Goal: Navigation & Orientation: Find specific page/section

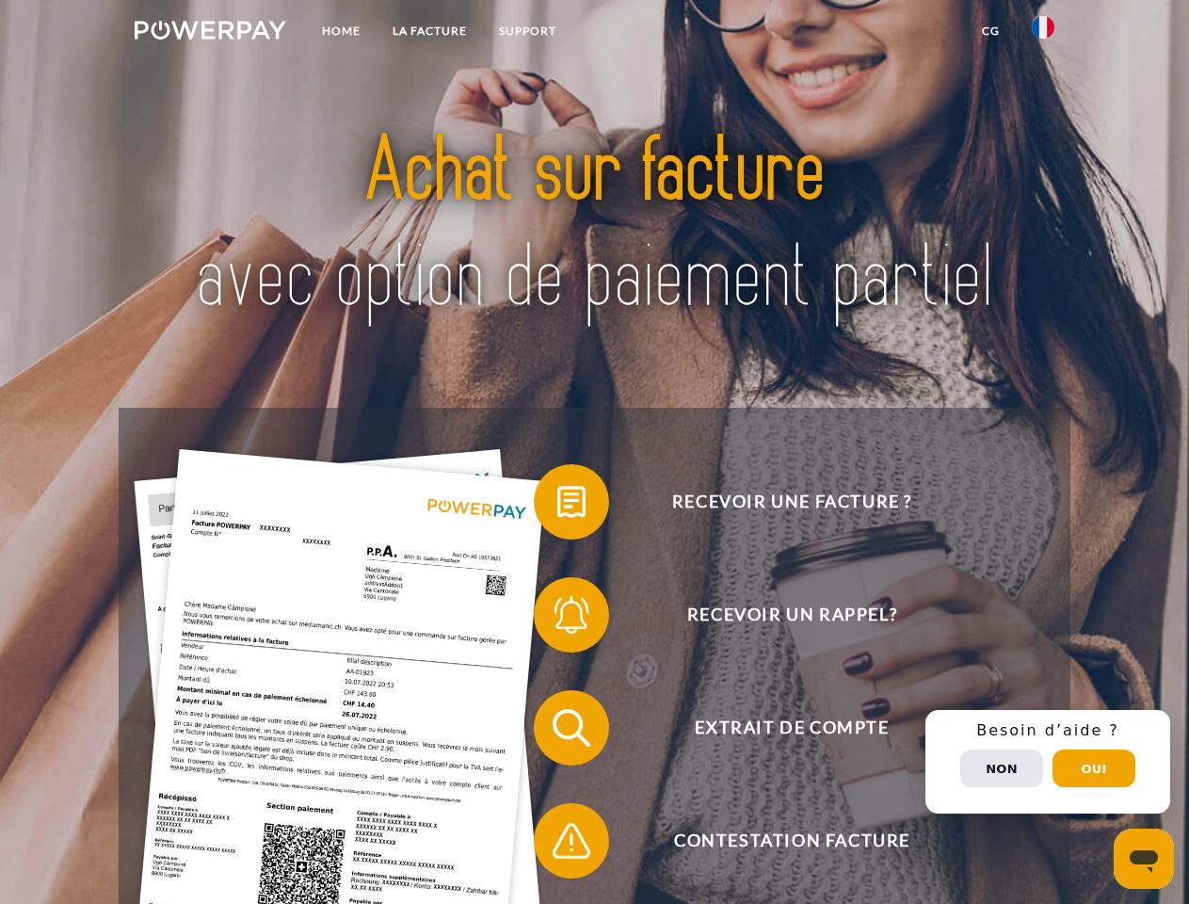
click at [210, 33] on img at bounding box center [211, 30] width 152 height 19
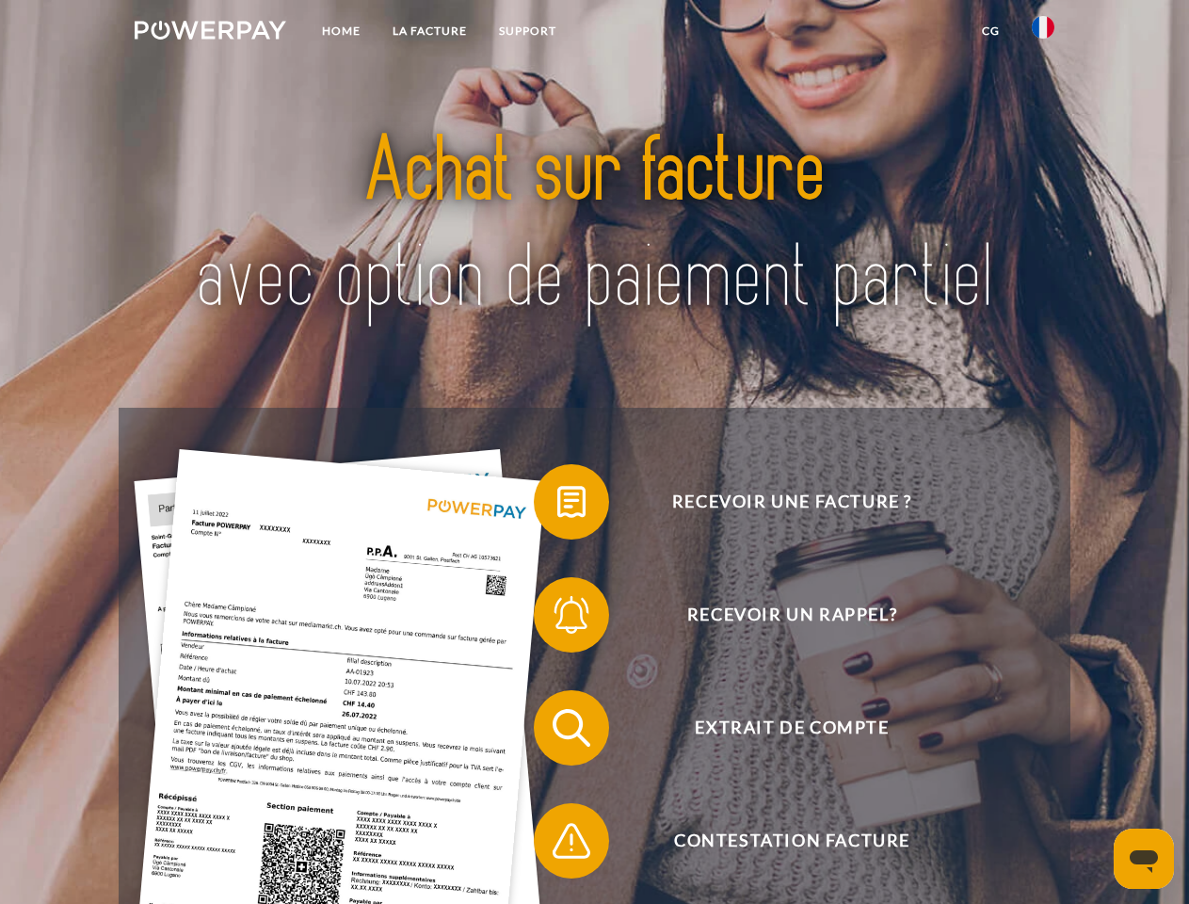
click at [1043, 33] on img at bounding box center [1043, 27] width 23 height 23
click at [990, 31] on link "CG" at bounding box center [991, 31] width 50 height 34
click at [557, 505] on span at bounding box center [543, 502] width 94 height 94
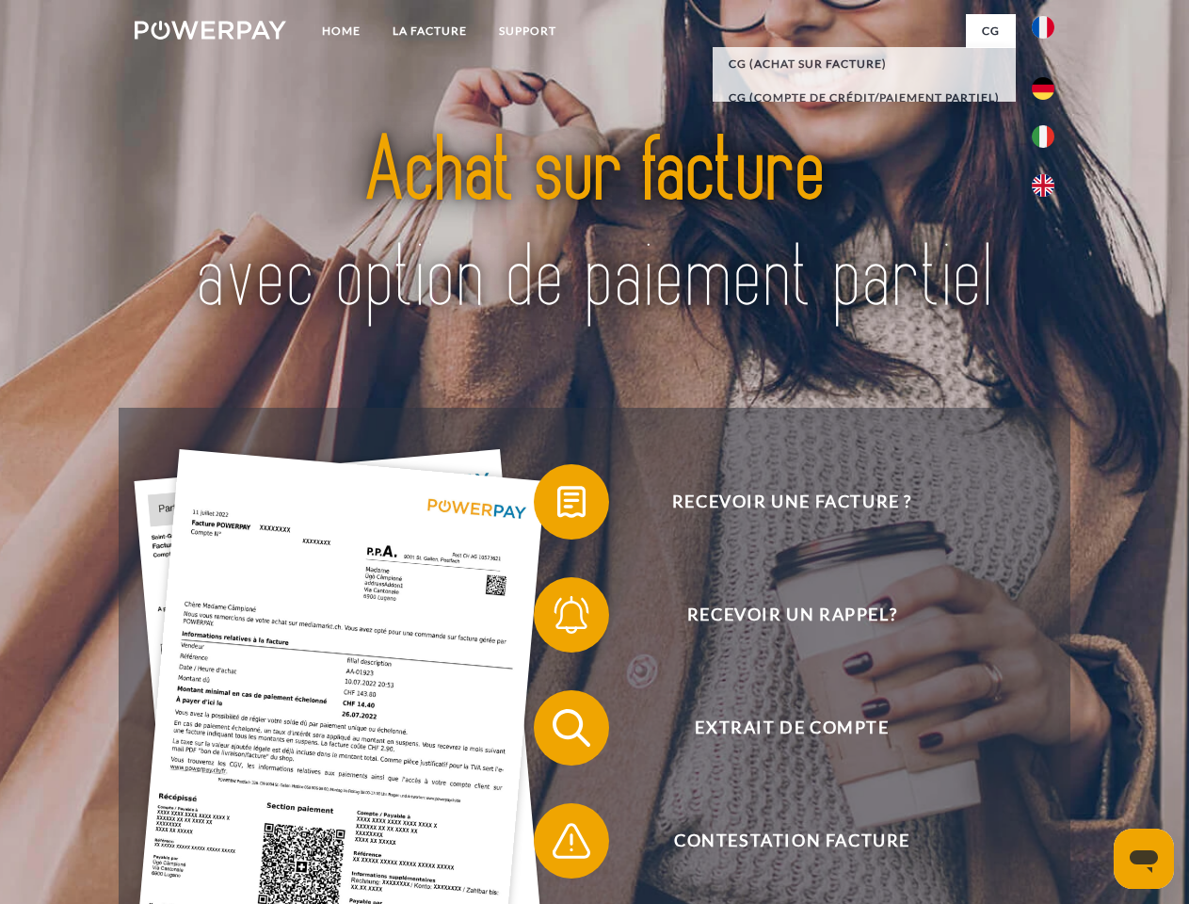
click at [557, 618] on span at bounding box center [543, 615] width 94 height 94
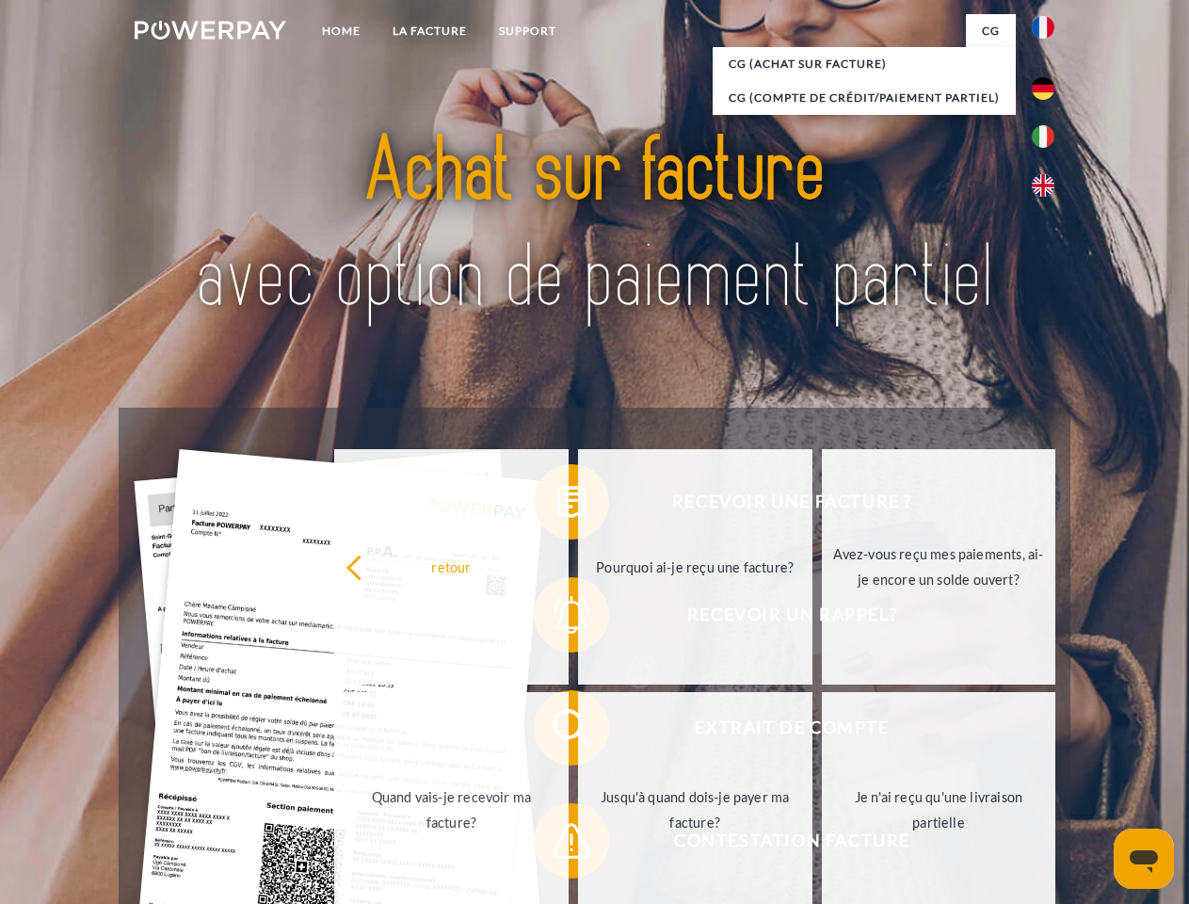
click at [578, 731] on link "Jusqu'à quand dois-je payer ma facture?" at bounding box center [695, 809] width 234 height 235
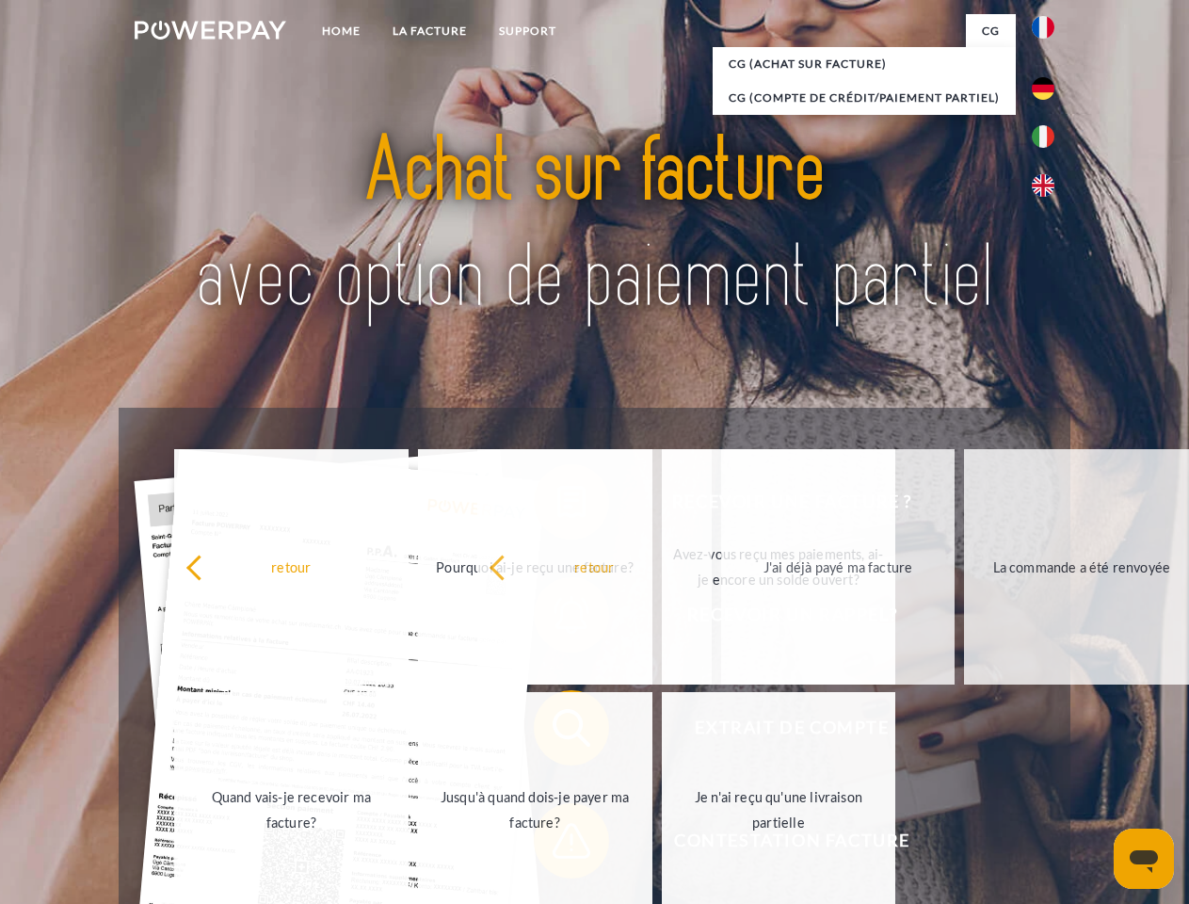
click at [557, 844] on span at bounding box center [543, 841] width 94 height 94
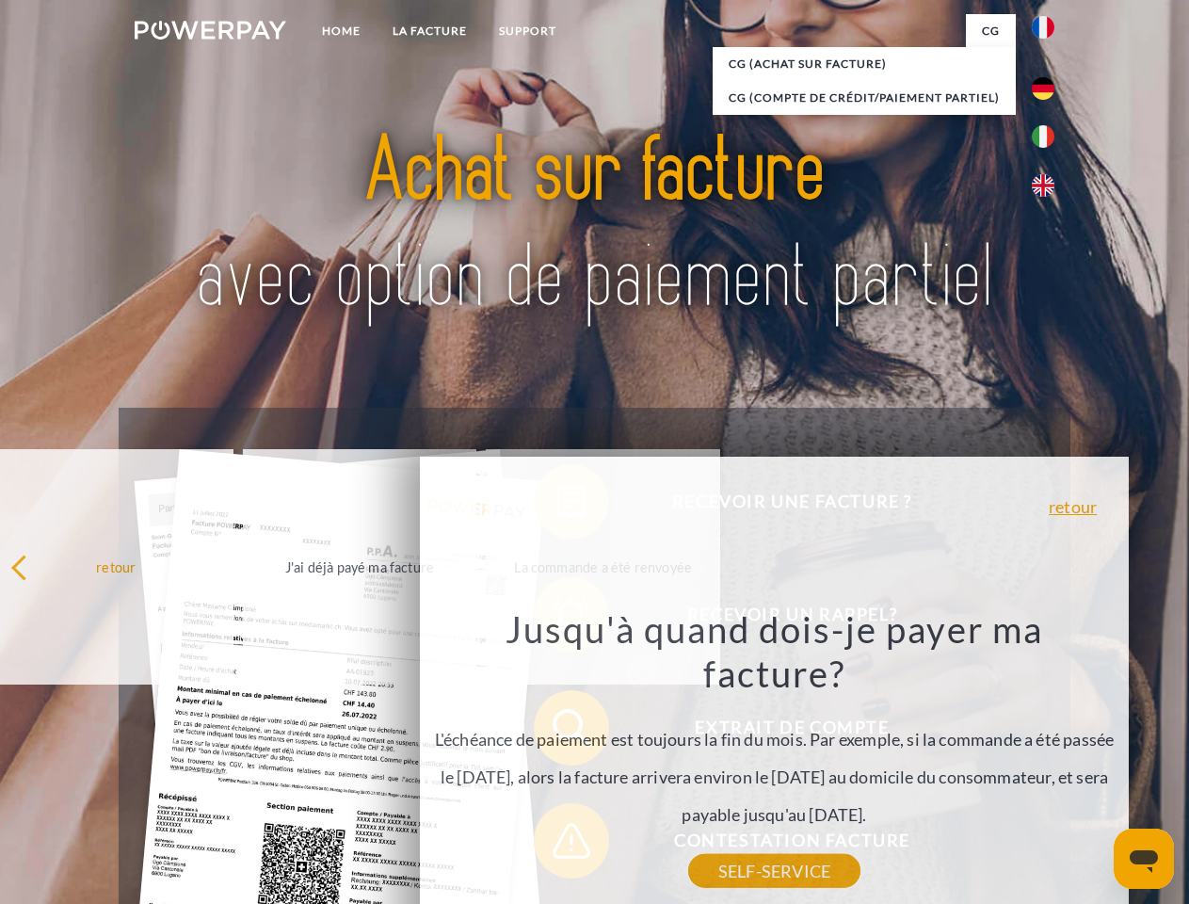
click at [1048, 762] on div "Recevoir une facture ? Recevoir un rappel? Extrait de compte retour" at bounding box center [594, 784] width 951 height 753
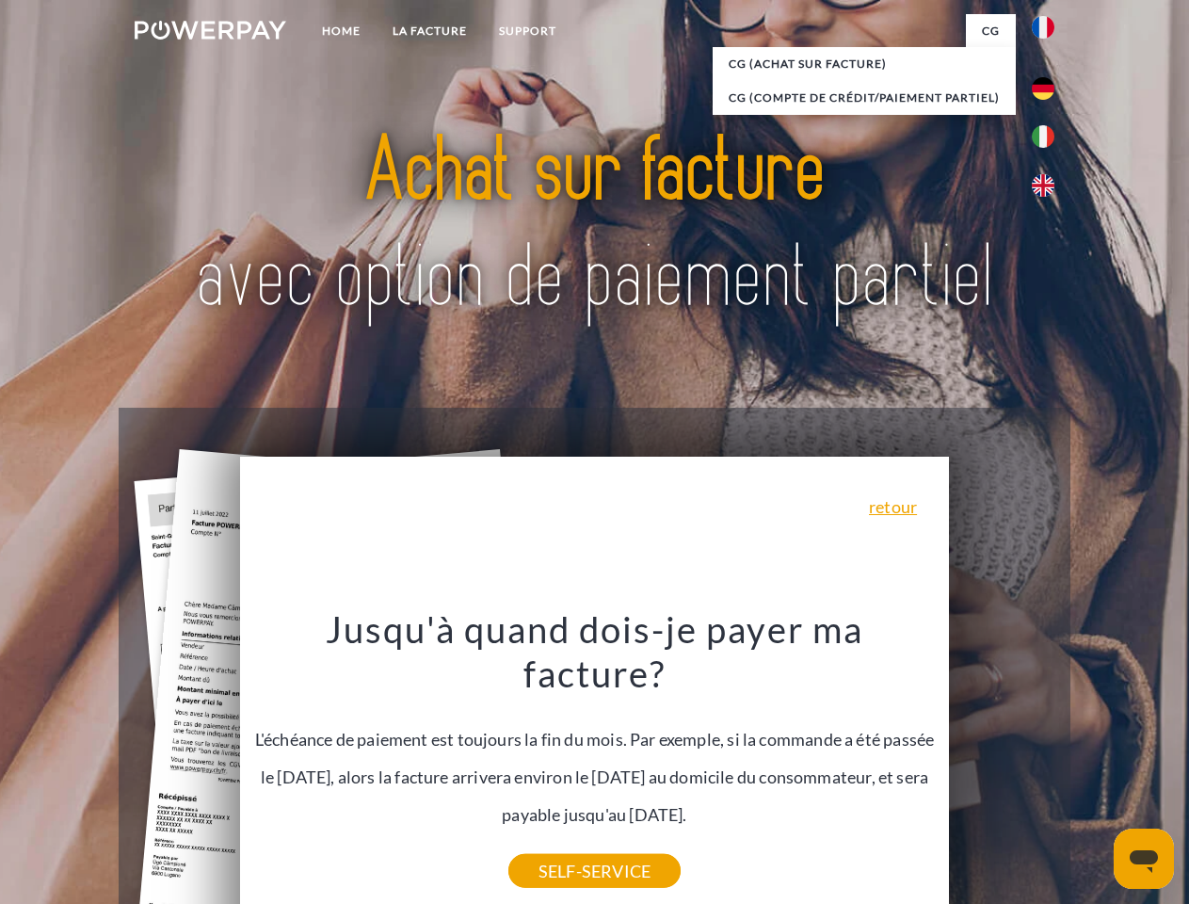
click at [1002, 765] on span "Extrait de compte" at bounding box center [791, 727] width 461 height 75
click at [1094, 768] on header "Home LA FACTURE Support" at bounding box center [594, 650] width 1189 height 1300
